Goal: Task Accomplishment & Management: Manage account settings

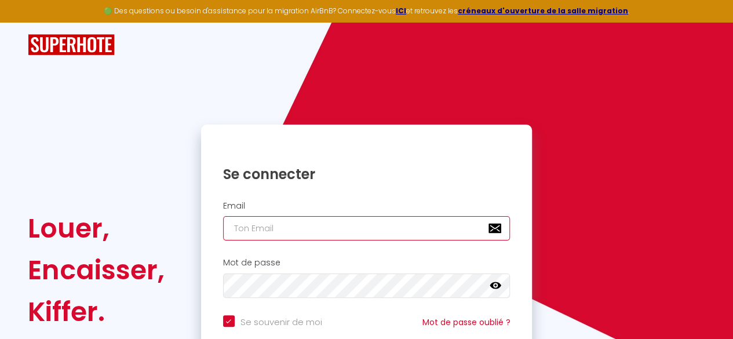
click at [263, 232] on input "email" at bounding box center [367, 228] width 288 height 24
type input "[EMAIL_ADDRESS][DOMAIN_NAME]"
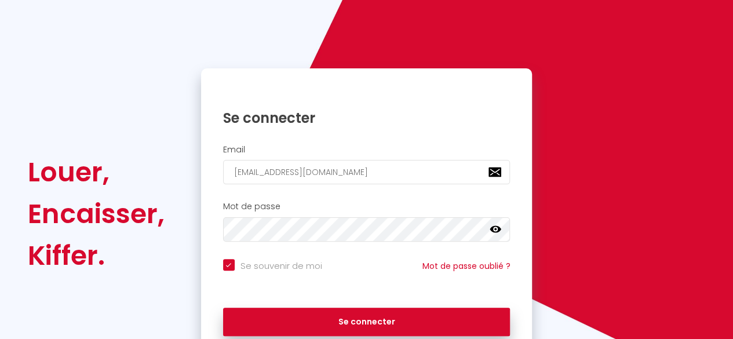
scroll to position [110, 0]
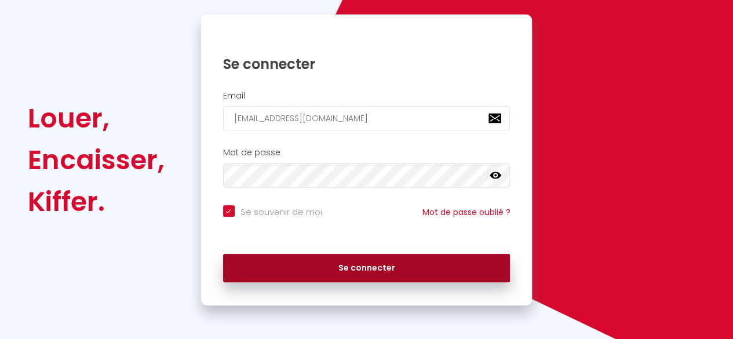
click at [391, 268] on button "Se connecter" at bounding box center [367, 268] width 288 height 29
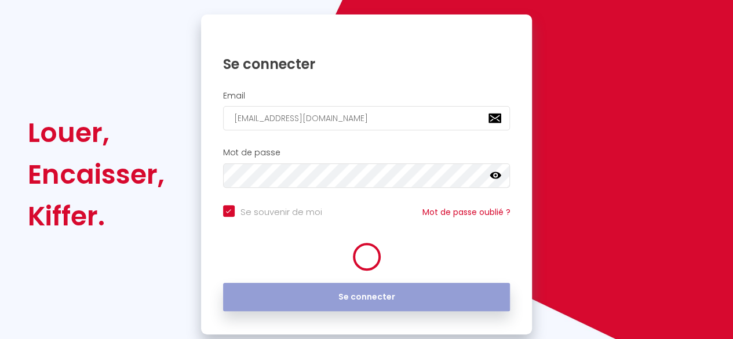
checkbox input "true"
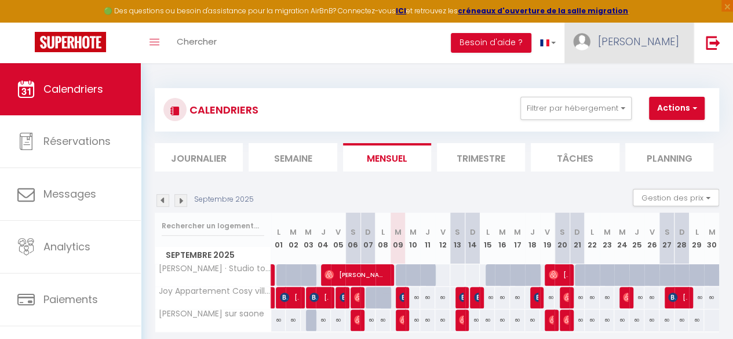
click at [661, 49] on link "[PERSON_NAME]" at bounding box center [629, 43] width 129 height 41
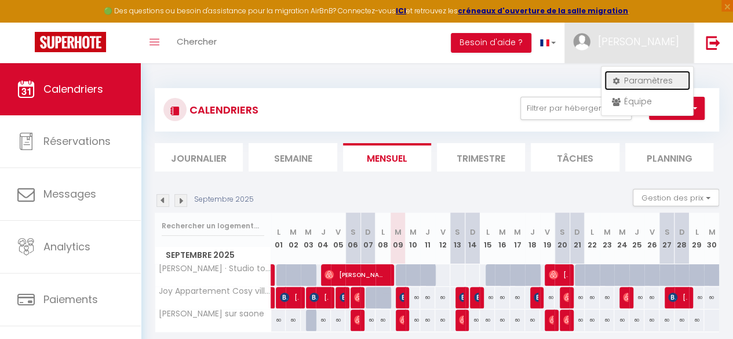
click at [645, 77] on link "Paramètres" at bounding box center [648, 81] width 86 height 20
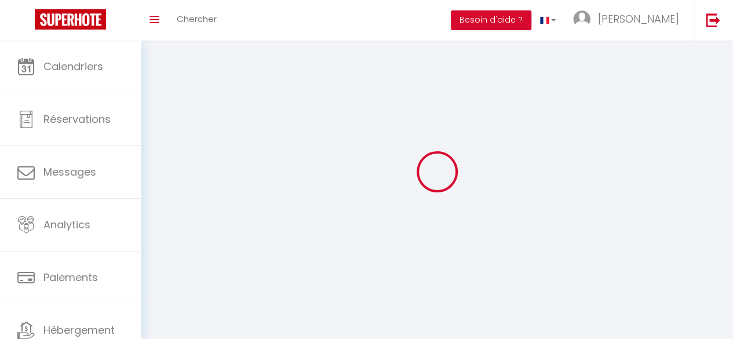
type input "[PERSON_NAME]"
type input "matras"
type input "0618160384"
type input "[STREET_ADDRESS]"
type input "69480"
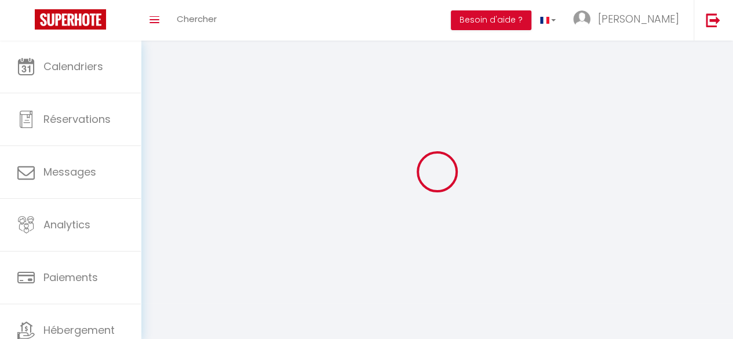
type input "[PERSON_NAME] SUR ANSE"
type input "Zn1OvNNk2gaHDN2EmPJ3xs385"
type input "6NNpMRLahEgsBLU0kwszrQbAb"
type input "Zn1OvNNk2gaHDN2EmPJ3xs385"
type input "6NNpMRLahEgsBLU0kwszrQbAb"
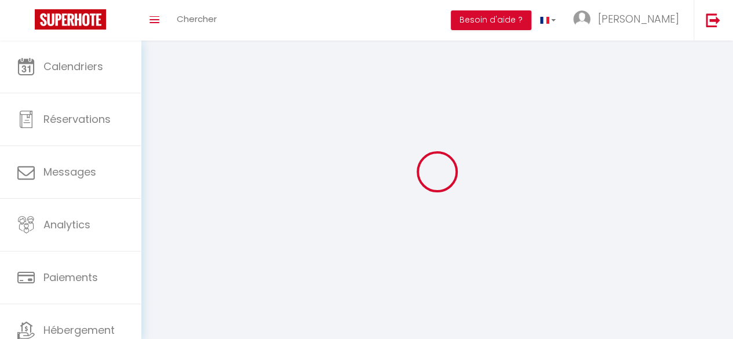
type input "[URL][DOMAIN_NAME]"
select select "28"
select select "fr"
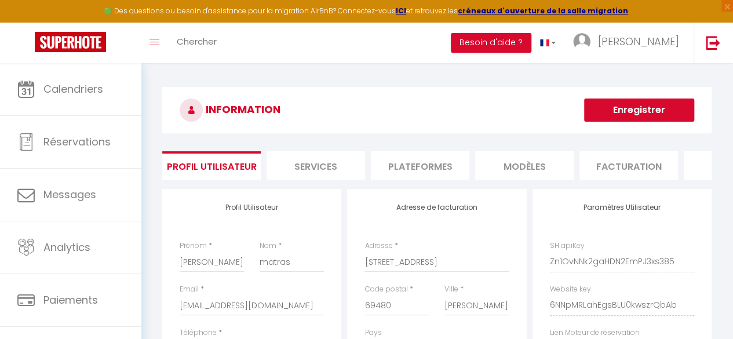
click at [434, 163] on li "Plateformes" at bounding box center [420, 165] width 99 height 28
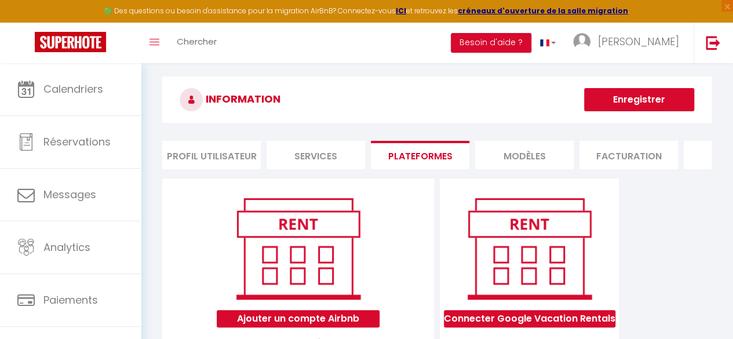
scroll to position [116, 0]
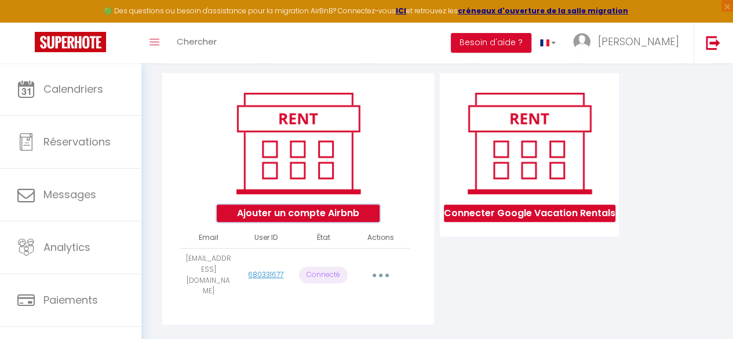
click at [327, 221] on button "Ajouter un compte Airbnb" at bounding box center [298, 213] width 163 height 17
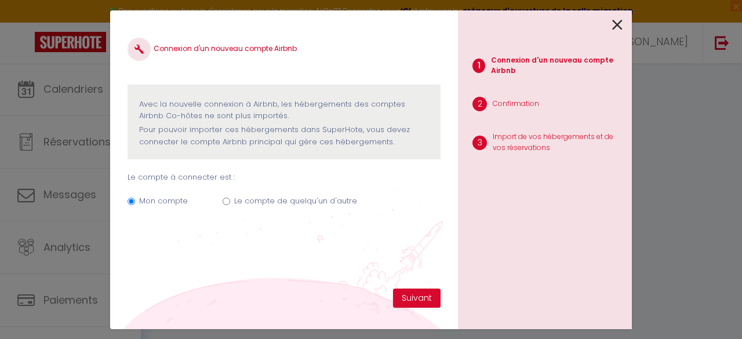
click at [230, 203] on div "Mon compte Le compte de quelqu'un d'autre" at bounding box center [284, 203] width 313 height 39
click at [225, 201] on input "Le compte de quelqu'un d'autre" at bounding box center [227, 202] width 8 height 8
radio input "true"
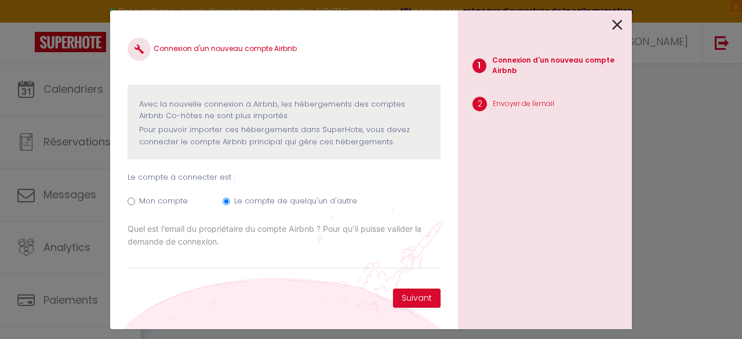
click at [129, 205] on div "Mon compte Le compte de quelqu'un d'autre" at bounding box center [284, 203] width 313 height 39
click at [130, 204] on input "Mon compte" at bounding box center [132, 202] width 8 height 8
radio input "true"
radio input "false"
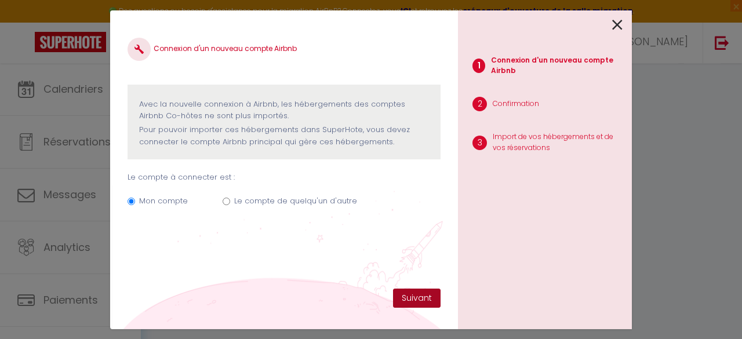
click at [407, 293] on button "Suivant" at bounding box center [417, 299] width 48 height 20
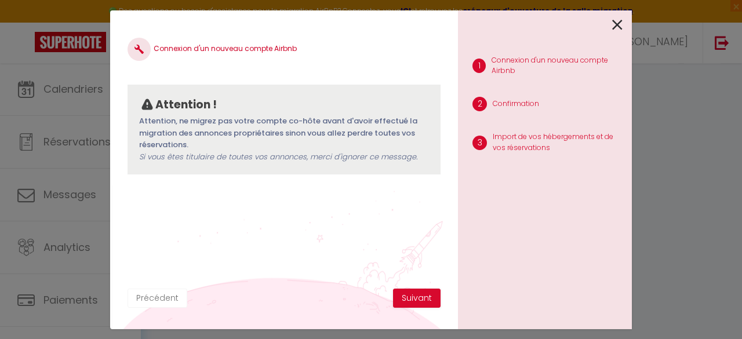
click at [151, 299] on button "Précédent" at bounding box center [158, 299] width 60 height 20
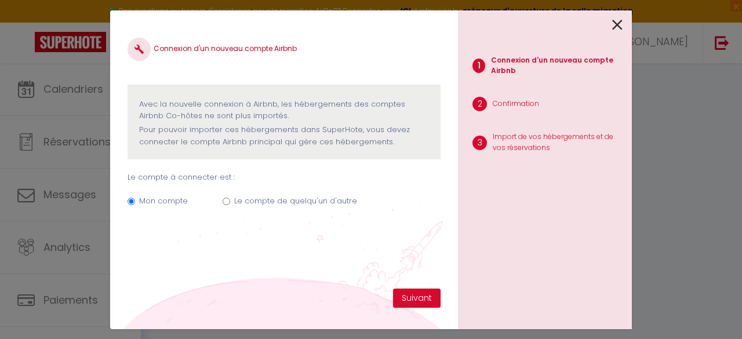
click at [219, 208] on div "Mon compte Le compte de quelqu'un d'autre" at bounding box center [284, 203] width 313 height 39
click at [225, 203] on input "Le compte de quelqu'un d'autre" at bounding box center [227, 202] width 8 height 8
radio input "true"
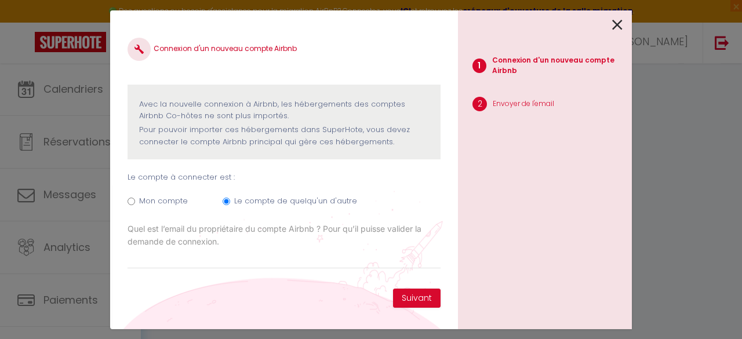
click at [625, 17] on div "1 Connexion d'un nouveau compte Airbnb 2 Envoyer de l'email" at bounding box center [545, 169] width 174 height 319
click at [613, 26] on icon at bounding box center [617, 24] width 10 height 17
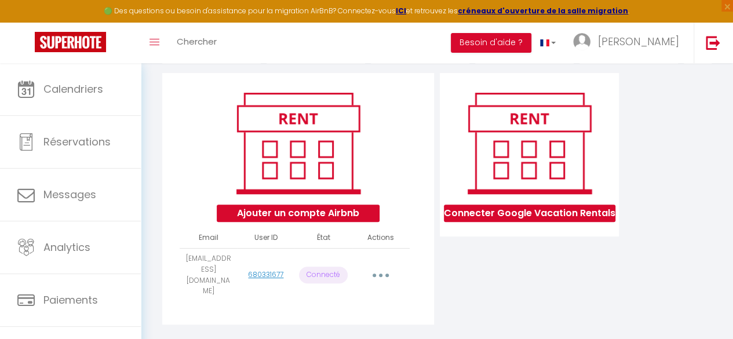
click at [384, 274] on button "button" at bounding box center [381, 275] width 31 height 22
click at [385, 271] on button "button" at bounding box center [381, 275] width 31 height 22
click at [292, 220] on button "Ajouter un compte Airbnb" at bounding box center [298, 213] width 163 height 17
radio input "true"
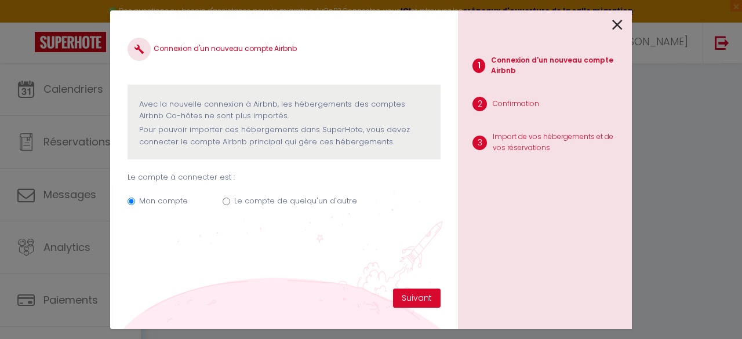
click at [253, 205] on label "Le compte de quelqu'un d'autre" at bounding box center [295, 201] width 123 height 12
click at [230, 205] on input "Le compte de quelqu'un d'autre" at bounding box center [227, 202] width 8 height 8
radio input "true"
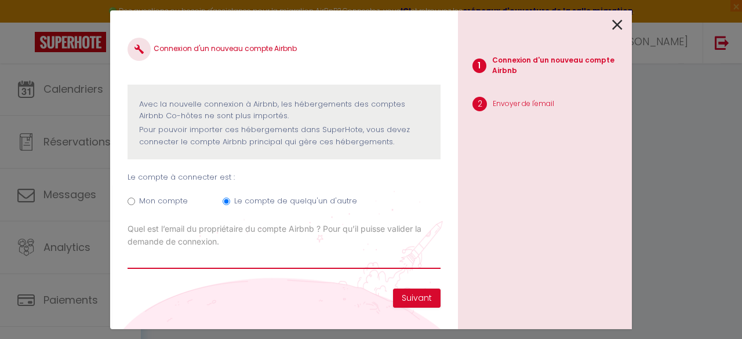
click at [173, 259] on input "Email connexion Airbnb" at bounding box center [284, 258] width 313 height 21
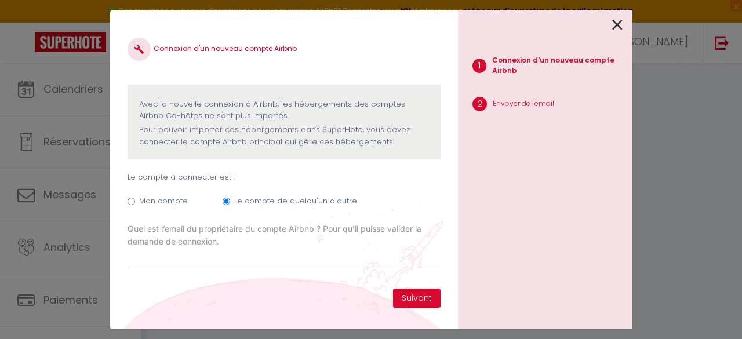
click at [294, 240] on label "Quel est l’email du propriétaire du compte Airbnb ? Pour qu’il puisse valider l…" at bounding box center [284, 236] width 313 height 26
click at [0, 0] on input "Email connexion Airbnb" at bounding box center [0, 0] width 0 height 0
click at [620, 24] on icon at bounding box center [617, 24] width 10 height 17
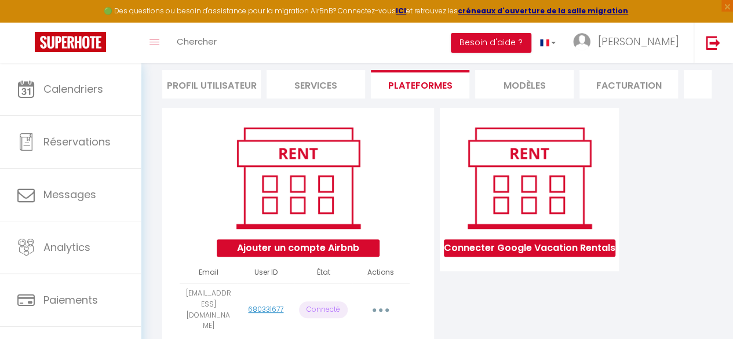
scroll to position [0, 0]
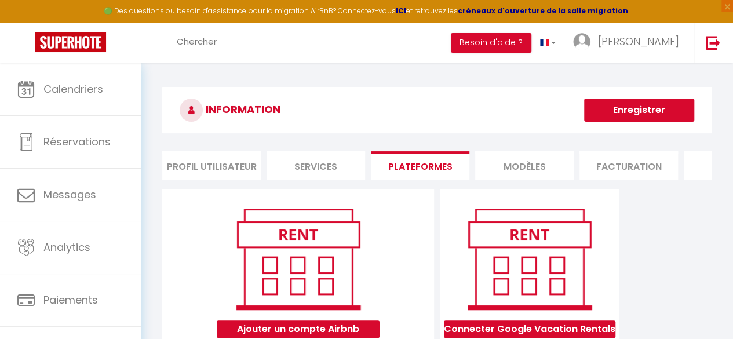
click at [421, 160] on li "Plateformes" at bounding box center [420, 165] width 99 height 28
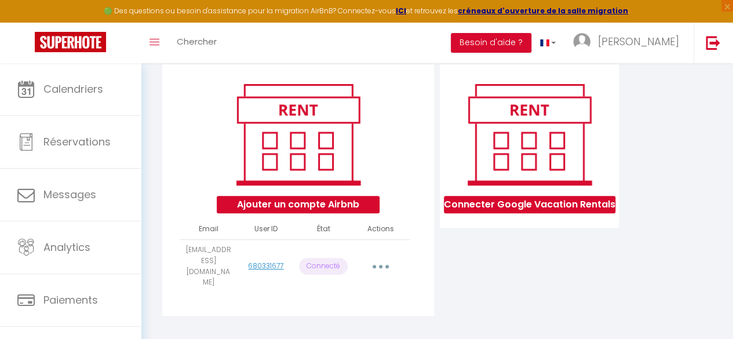
scroll to position [128, 0]
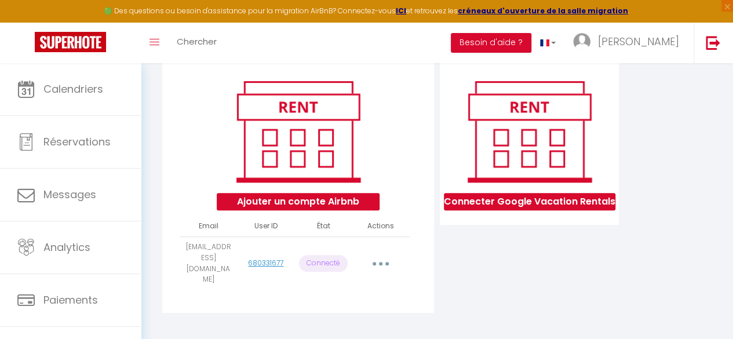
click at [376, 261] on button "button" at bounding box center [381, 264] width 31 height 22
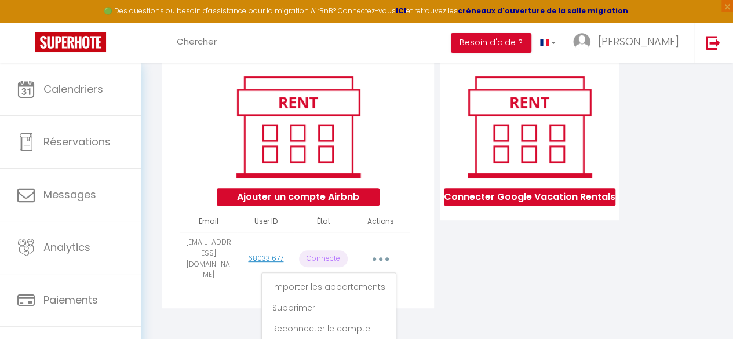
scroll to position [133, 0]
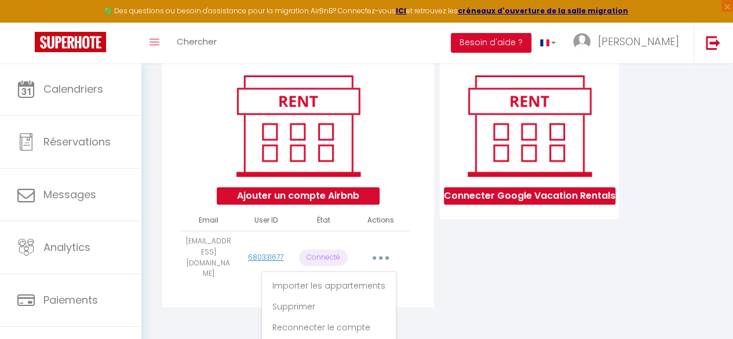
click at [385, 255] on button "button" at bounding box center [381, 258] width 31 height 22
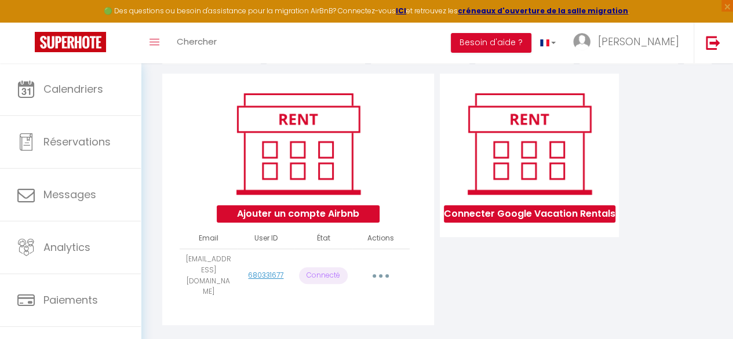
scroll to position [128, 0]
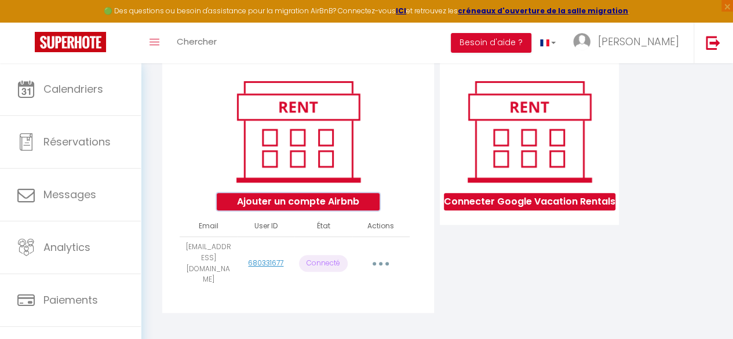
click at [286, 210] on button "Ajouter un compte Airbnb" at bounding box center [298, 201] width 163 height 17
radio input "true"
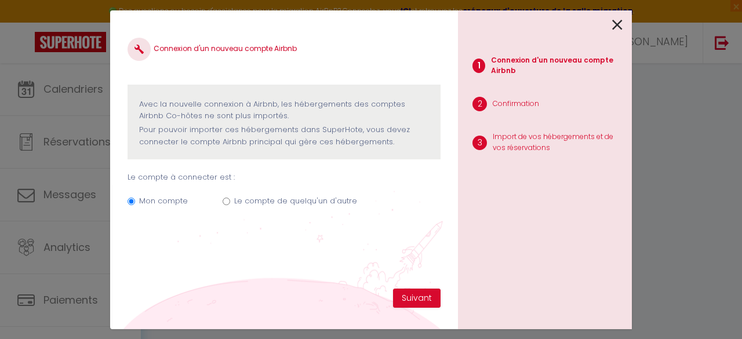
click at [261, 203] on label "Le compte de quelqu'un d'autre" at bounding box center [295, 201] width 123 height 12
click at [230, 203] on input "Le compte de quelqu'un d'autre" at bounding box center [227, 202] width 8 height 8
radio input "true"
radio input "false"
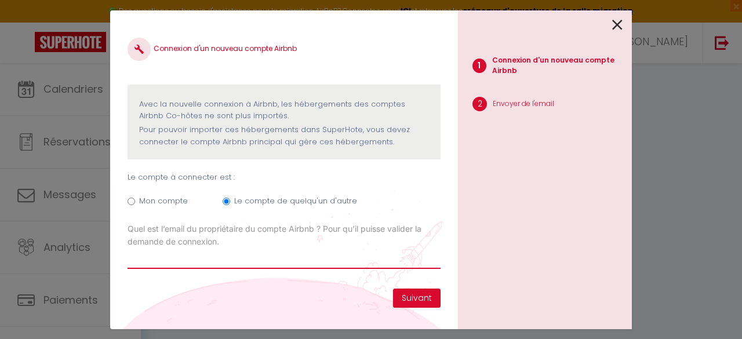
click at [183, 261] on input "Email connexion Airbnb" at bounding box center [284, 258] width 313 height 21
drag, startPoint x: 144, startPoint y: 257, endPoint x: 116, endPoint y: 257, distance: 27.8
click at [116, 257] on div "Connexion d'un nouveau compte Airbnb Avec la nouvelle connexion à [GEOGRAPHIC_D…" at bounding box center [284, 169] width 348 height 319
paste input "[EMAIL_ADDRESS][DOMAIN_NAME]"
type input "[EMAIL_ADDRESS][DOMAIN_NAME]"
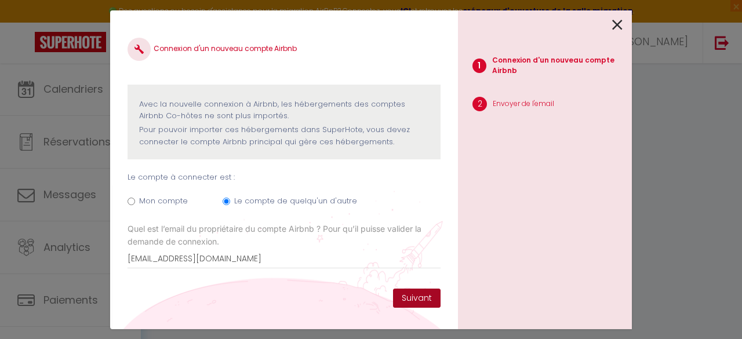
click at [416, 296] on button "Suivant" at bounding box center [417, 299] width 48 height 20
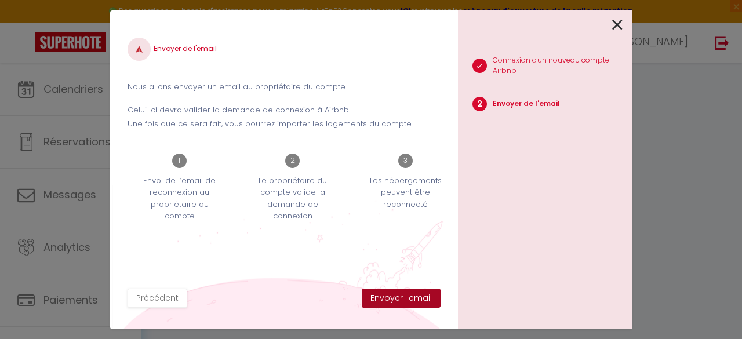
click at [398, 297] on button "Envoyer l'email" at bounding box center [401, 299] width 79 height 20
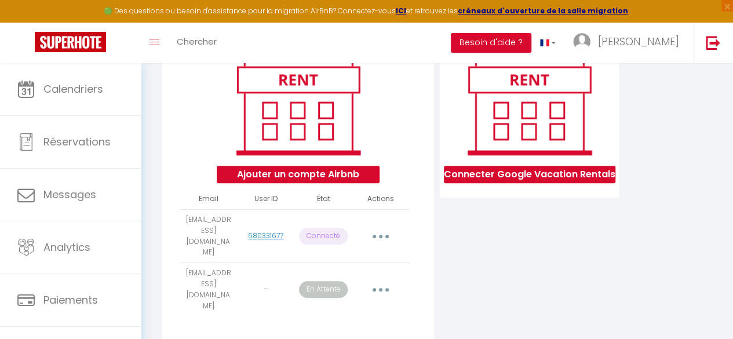
scroll to position [170, 0]
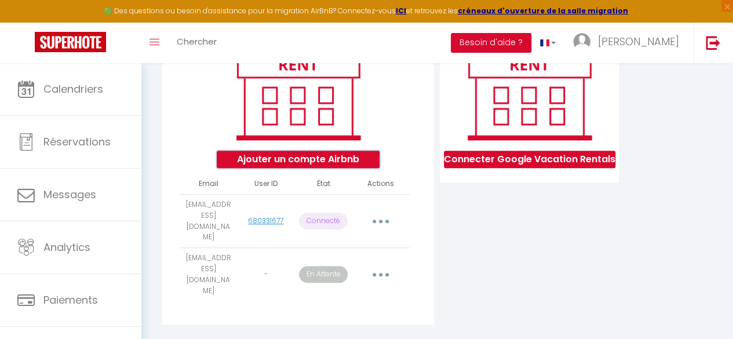
click at [282, 168] on button "Ajouter un compte Airbnb" at bounding box center [298, 159] width 163 height 17
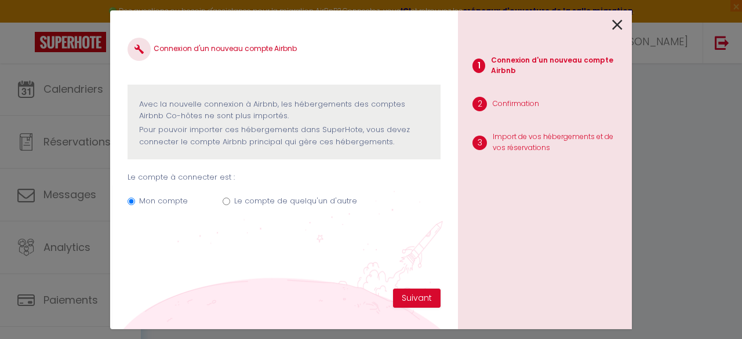
click at [243, 205] on label "Le compte de quelqu'un d'autre" at bounding box center [295, 201] width 123 height 12
click at [230, 205] on input "Le compte de quelqu'un d'autre" at bounding box center [227, 202] width 8 height 8
radio input "true"
radio input "false"
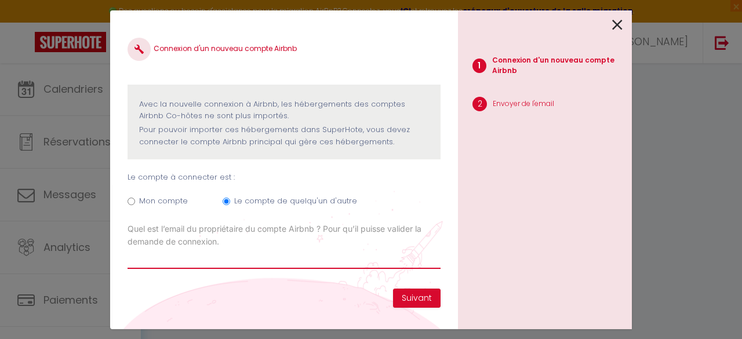
click at [173, 259] on input "Email connexion Airbnb" at bounding box center [284, 258] width 313 height 21
paste input "[EMAIL_ADDRESS][DOMAIN_NAME]"
type input "[EMAIL_ADDRESS][DOMAIN_NAME]"
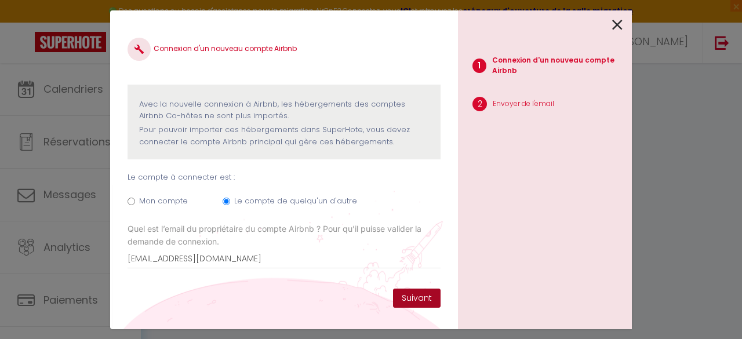
click at [422, 297] on button "Suivant" at bounding box center [417, 299] width 48 height 20
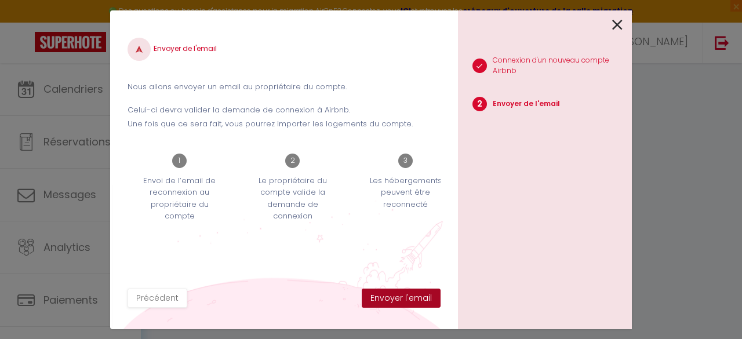
click at [401, 303] on button "Envoyer l'email" at bounding box center [401, 299] width 79 height 20
